Goal: Information Seeking & Learning: Learn about a topic

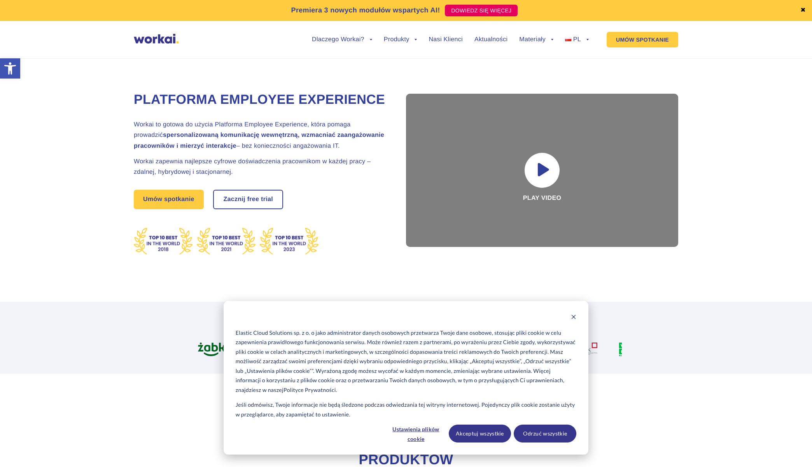
scroll to position [4, 0]
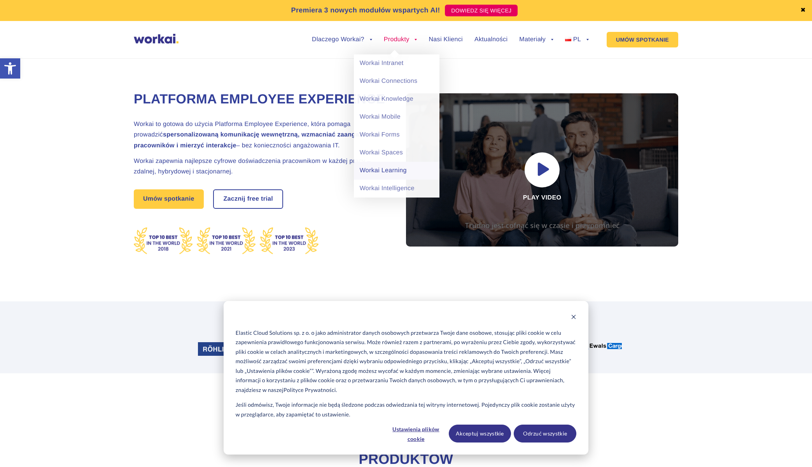
click at [374, 173] on link "Workai Learning" at bounding box center [397, 171] width 86 height 18
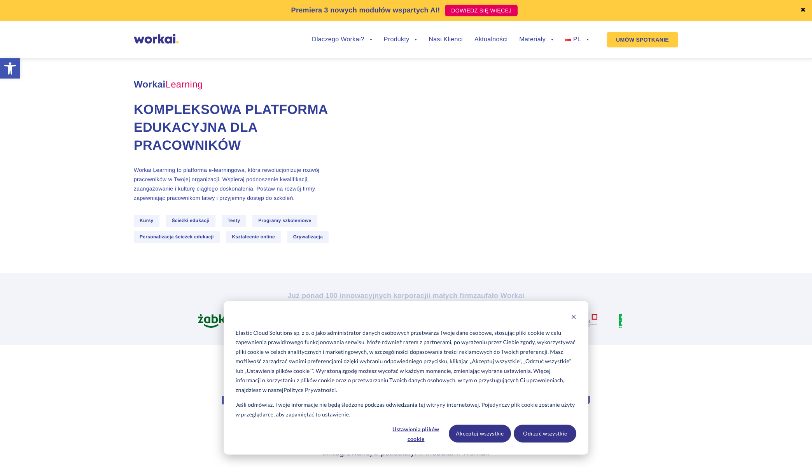
scroll to position [14, 0]
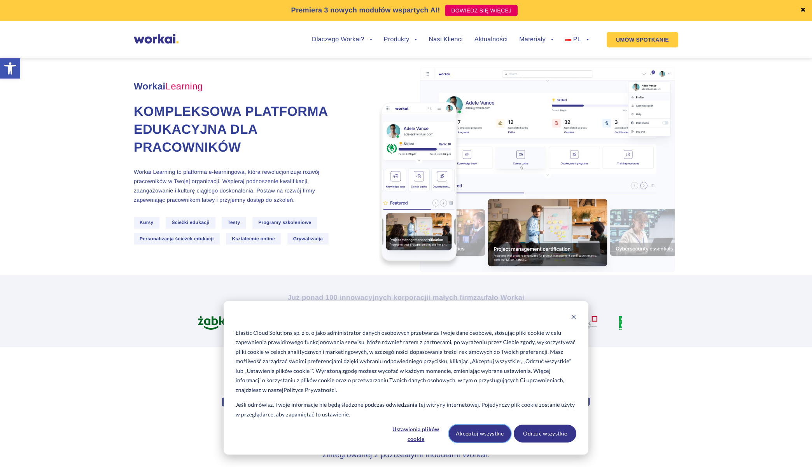
click at [472, 428] on button "Akceptuj wszystkie" at bounding box center [480, 434] width 63 height 18
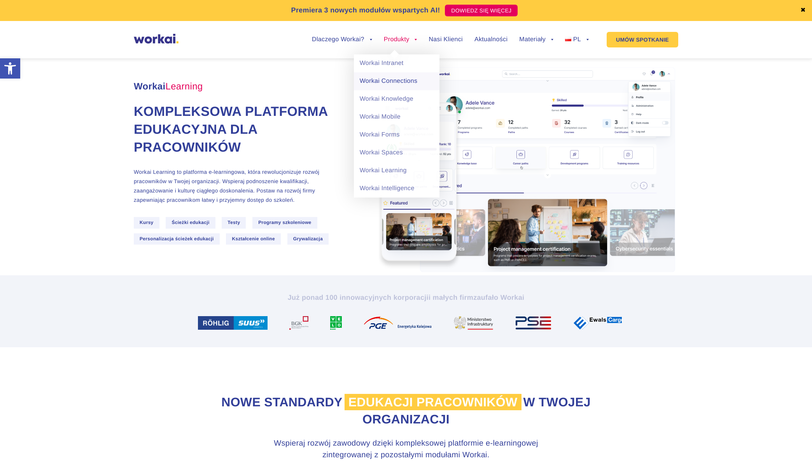
click at [377, 80] on link "Workai Connections" at bounding box center [397, 81] width 86 height 18
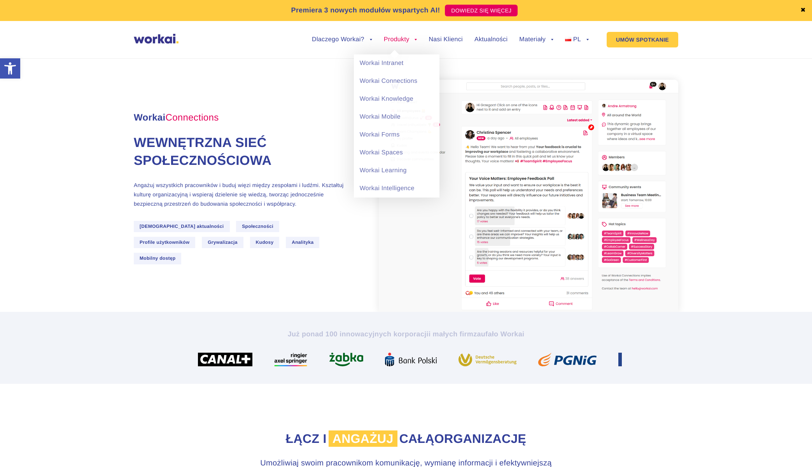
click at [413, 38] on link "Produkty" at bounding box center [400, 40] width 33 height 6
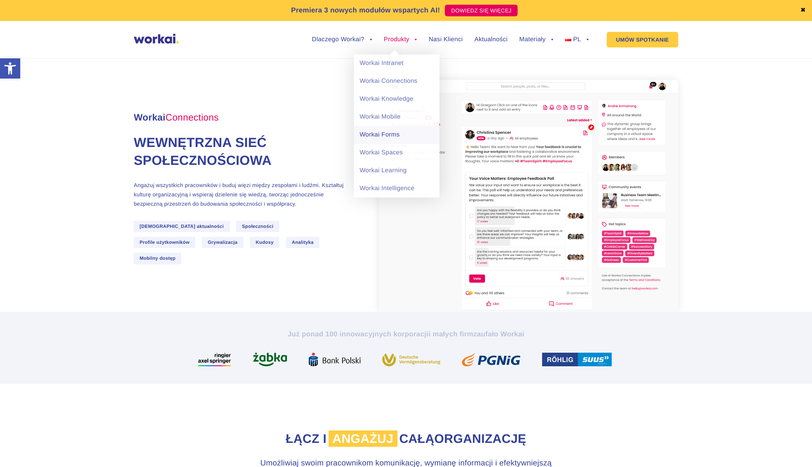
click at [378, 131] on link "Workai Forms" at bounding box center [397, 135] width 86 height 18
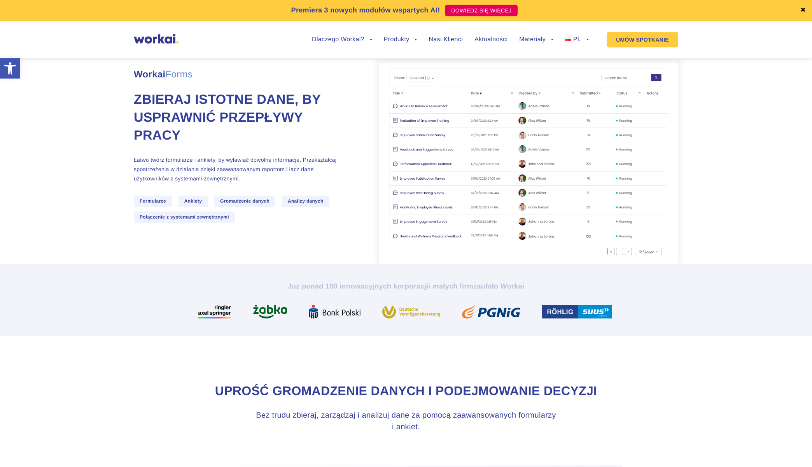
scroll to position [36, 0]
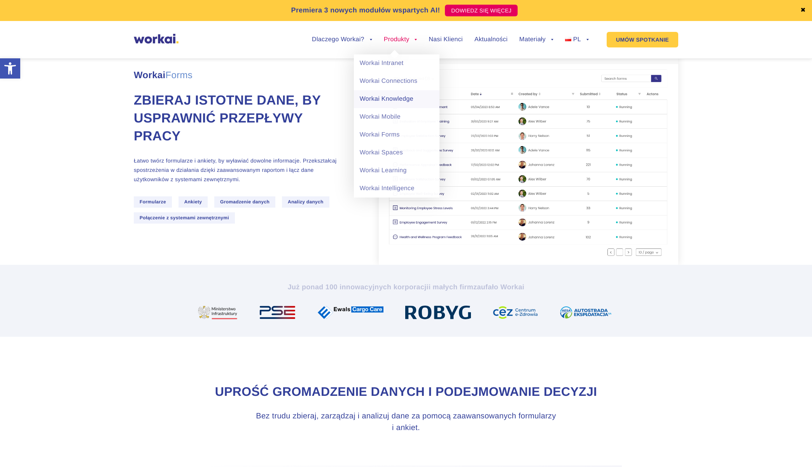
click at [379, 98] on link "Workai Knowledge" at bounding box center [397, 99] width 86 height 18
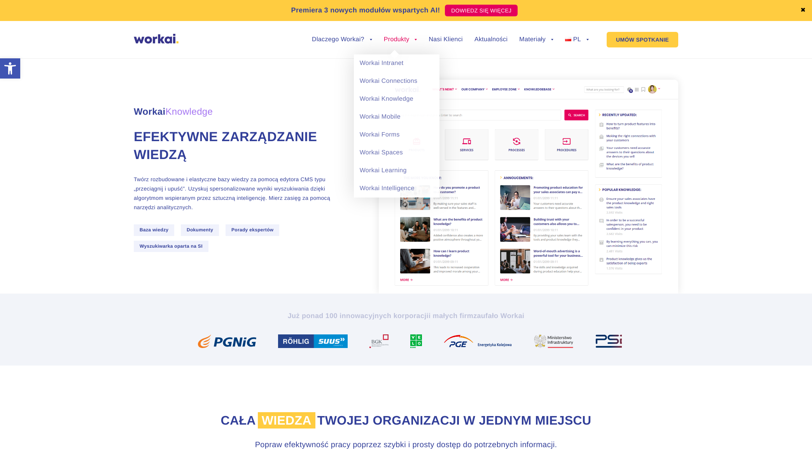
click at [405, 41] on link "Produkty" at bounding box center [400, 40] width 33 height 6
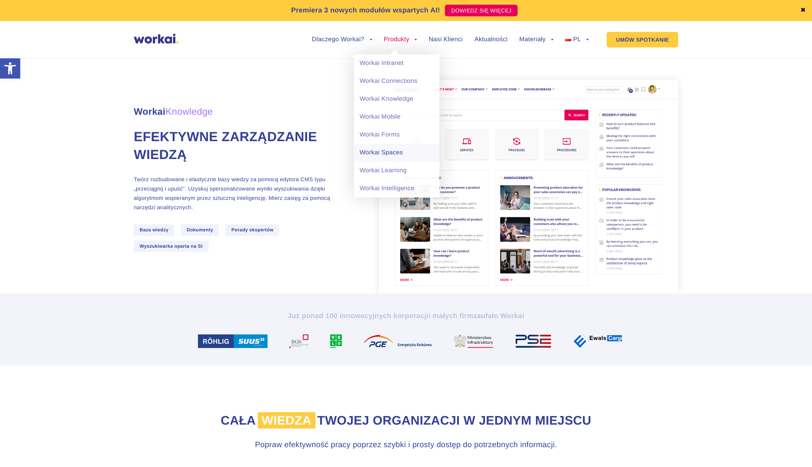
click at [387, 153] on link "Workai Spaces" at bounding box center [397, 153] width 86 height 18
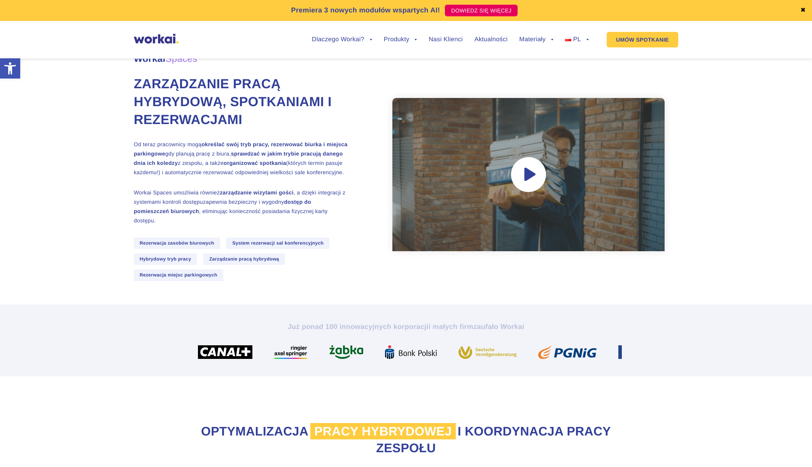
scroll to position [35, 0]
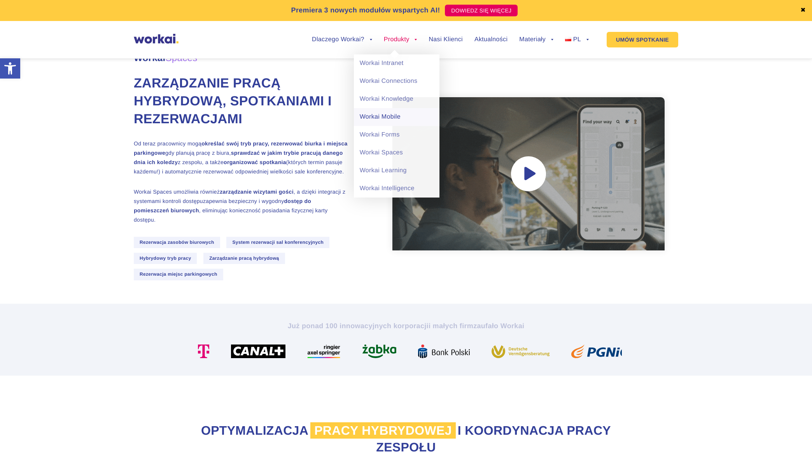
click at [377, 119] on link "Workai Mobile" at bounding box center [397, 117] width 86 height 18
